Goal: Transaction & Acquisition: Purchase product/service

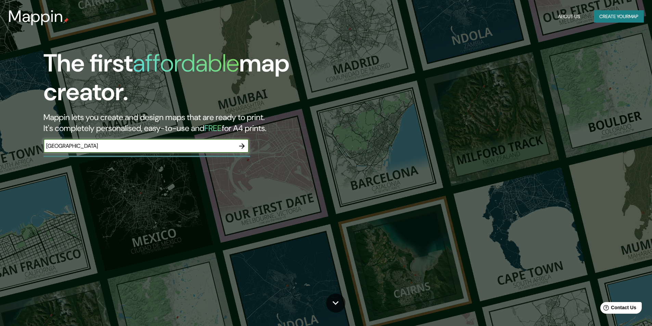
type input "[GEOGRAPHIC_DATA]"
click at [245, 147] on icon "button" at bounding box center [242, 146] width 8 height 8
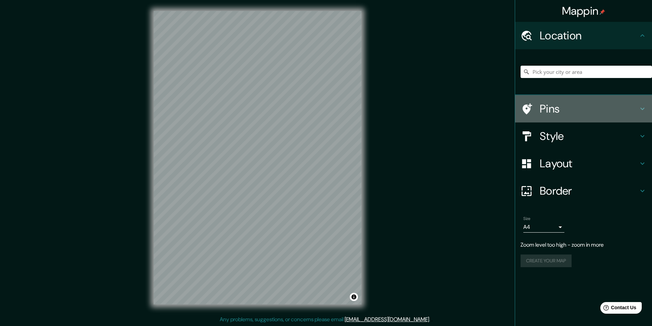
click at [575, 108] on h4 "Pins" at bounding box center [589, 109] width 99 height 14
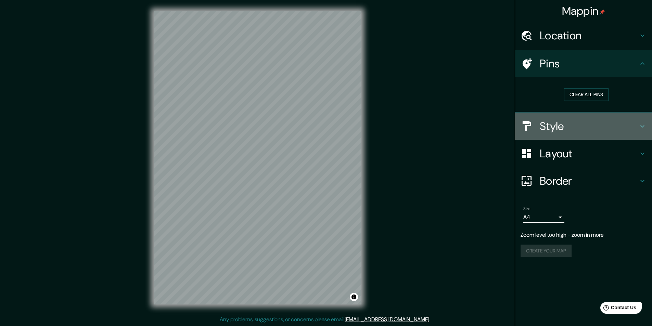
click at [571, 136] on div "Style" at bounding box center [583, 126] width 137 height 27
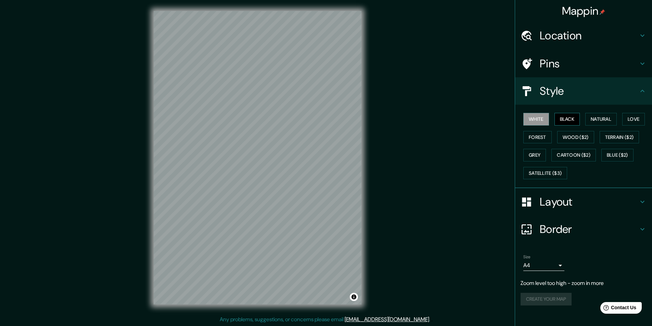
click at [571, 117] on button "Black" at bounding box center [567, 119] width 26 height 13
click at [546, 118] on button "White" at bounding box center [536, 119] width 26 height 13
click at [549, 137] on button "Forest" at bounding box center [537, 137] width 28 height 13
click at [544, 146] on div "White Black Natural Love Forest Wood ($2) Terrain ($2) Grey Cartoon ($2) Blue (…" at bounding box center [585, 146] width 131 height 72
click at [538, 154] on button "Grey" at bounding box center [534, 155] width 23 height 13
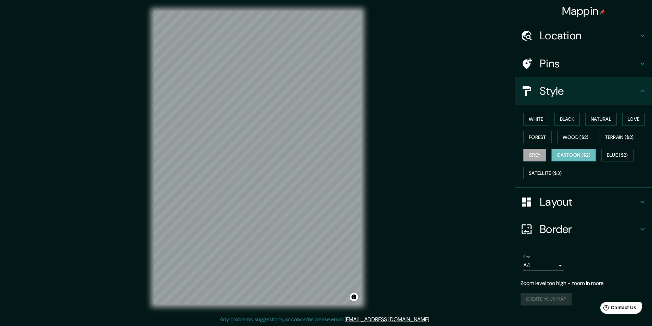
click at [558, 155] on button "Cartoon ($2)" at bounding box center [573, 155] width 44 height 13
click at [616, 158] on button "Blue ($2)" at bounding box center [617, 155] width 32 height 13
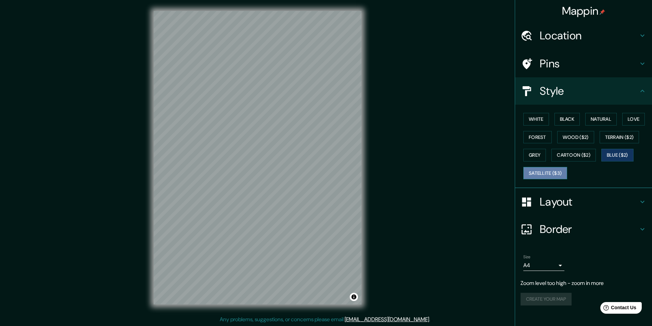
click at [549, 170] on button "Satellite ($3)" at bounding box center [545, 173] width 44 height 13
click at [592, 140] on button "Wood ($2)" at bounding box center [575, 137] width 37 height 13
click at [597, 140] on div "White Black Natural Love Forest Wood ($2) Terrain ($2) Grey Cartoon ($2) Blue (…" at bounding box center [585, 146] width 131 height 72
click at [576, 140] on button "Wood ($2)" at bounding box center [575, 137] width 37 height 13
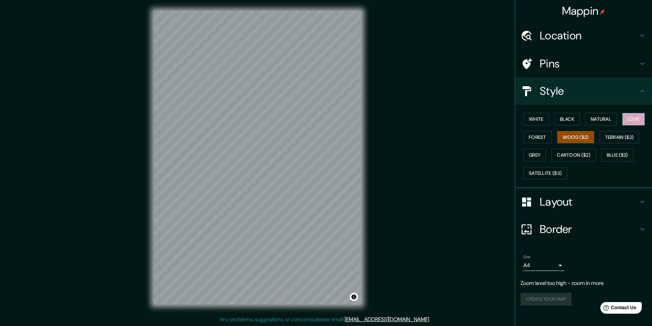
click at [634, 120] on button "Love" at bounding box center [633, 119] width 23 height 13
click at [616, 121] on button "Natural" at bounding box center [600, 119] width 31 height 13
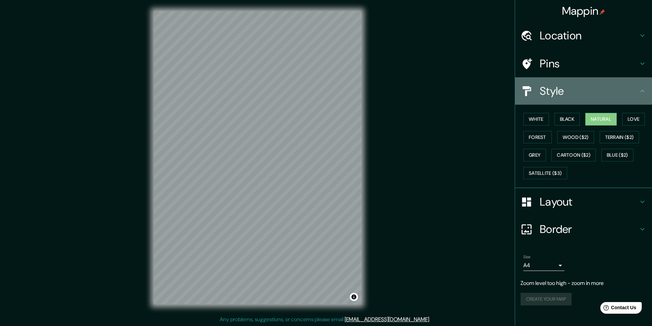
click at [628, 94] on h4 "Style" at bounding box center [589, 91] width 99 height 14
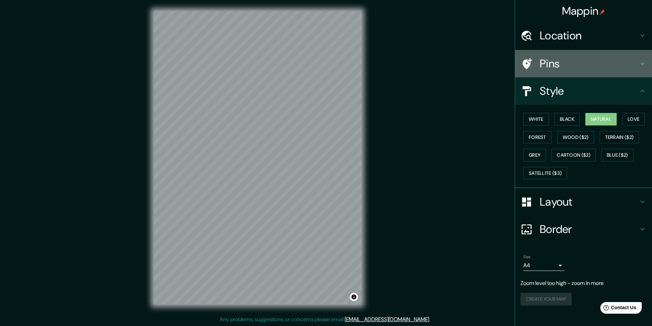
click at [626, 62] on h4 "Pins" at bounding box center [589, 64] width 99 height 14
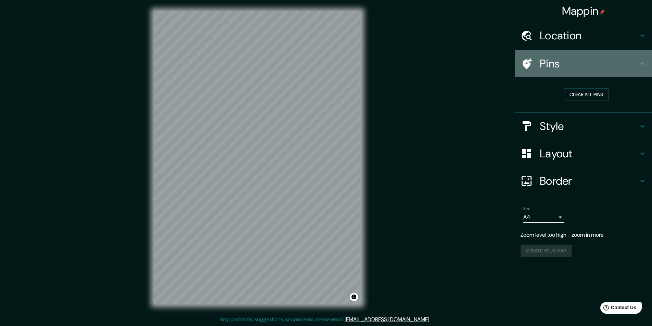
click at [625, 64] on h4 "Pins" at bounding box center [589, 64] width 99 height 14
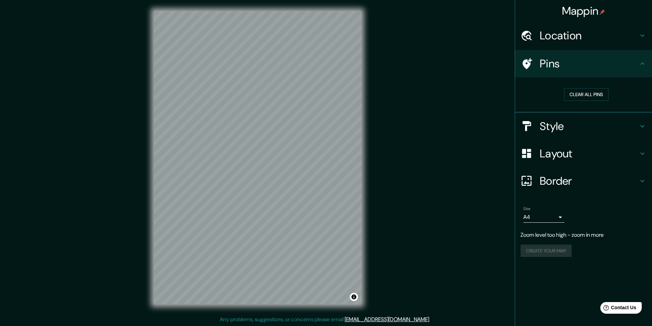
click at [627, 40] on h4 "Location" at bounding box center [589, 36] width 99 height 14
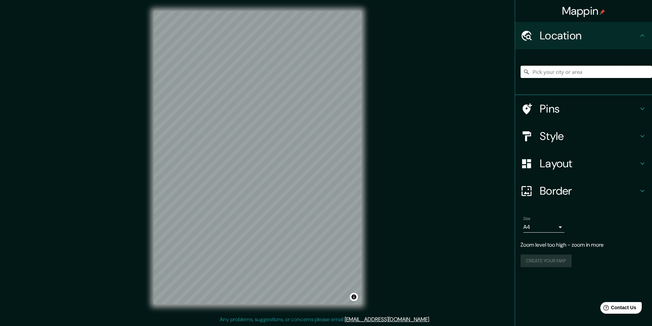
click at [579, 72] on input "Pick your city or area" at bounding box center [585, 72] width 131 height 12
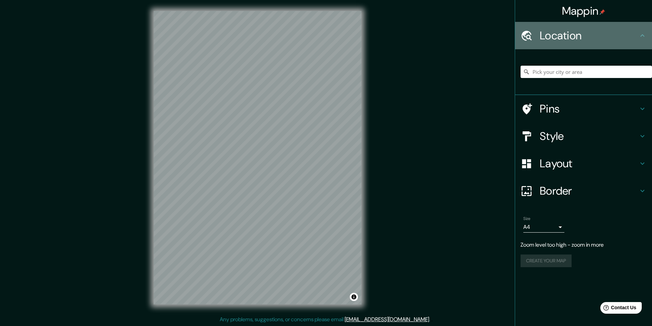
click at [613, 34] on h4 "Location" at bounding box center [589, 36] width 99 height 14
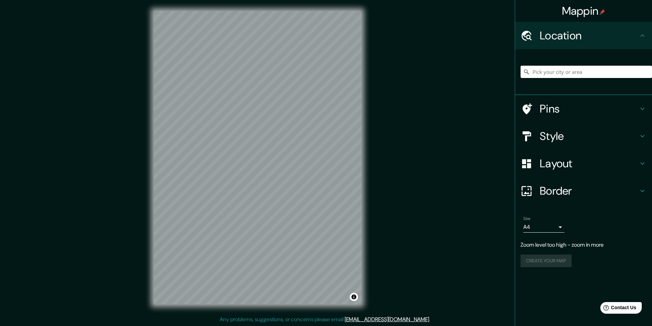
click at [562, 186] on h4 "Border" at bounding box center [589, 191] width 99 height 14
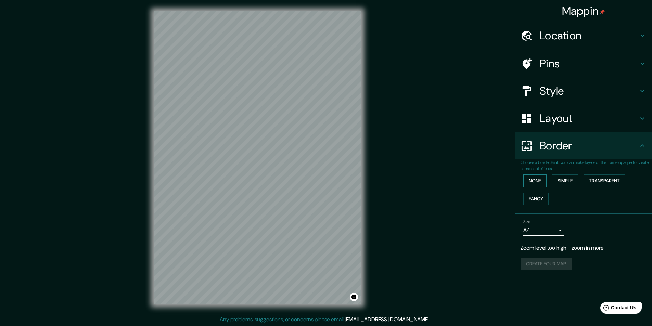
click at [541, 178] on button "None" at bounding box center [534, 180] width 23 height 13
click at [568, 182] on button "Simple" at bounding box center [565, 180] width 26 height 13
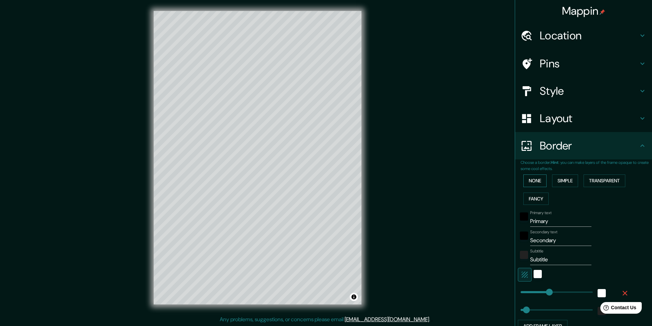
click at [539, 178] on button "None" at bounding box center [534, 180] width 23 height 13
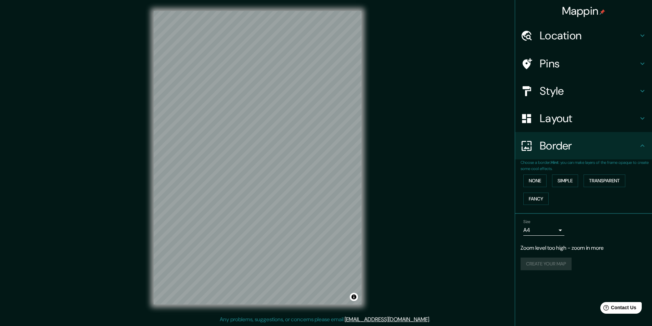
click at [616, 143] on h4 "Border" at bounding box center [589, 146] width 99 height 14
click at [598, 27] on div "Location" at bounding box center [583, 35] width 137 height 27
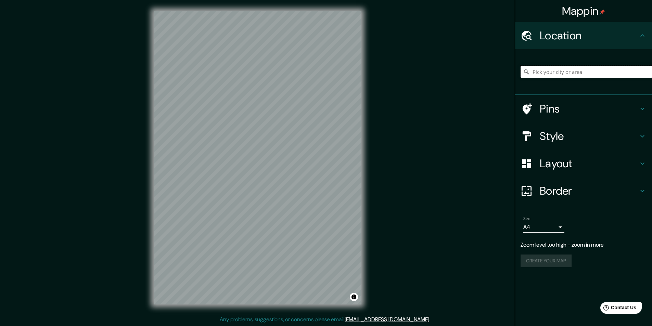
click at [551, 74] on input "Pick your city or area" at bounding box center [585, 72] width 131 height 12
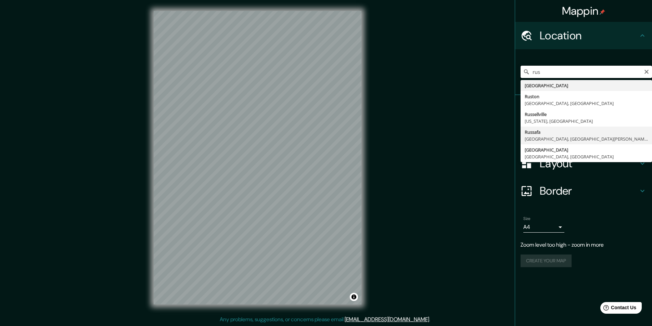
scroll to position [0, 0]
type input "[GEOGRAPHIC_DATA]"
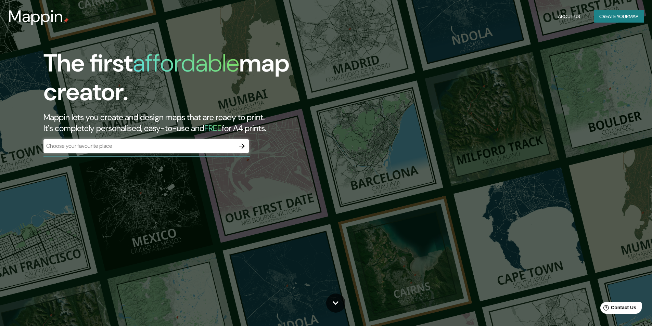
click at [122, 141] on div "​" at bounding box center [145, 146] width 205 height 14
